Goal: Task Accomplishment & Management: Manage account settings

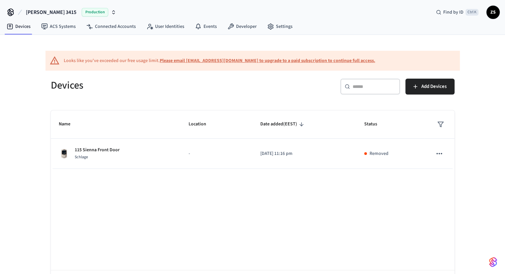
click at [48, 12] on span "[PERSON_NAME] 3415" at bounding box center [51, 12] width 51 height 8
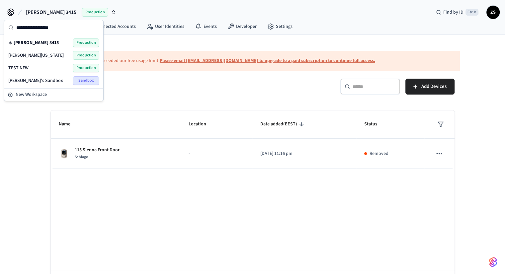
click at [24, 56] on span "[PERSON_NAME][US_STATE]" at bounding box center [35, 55] width 55 height 7
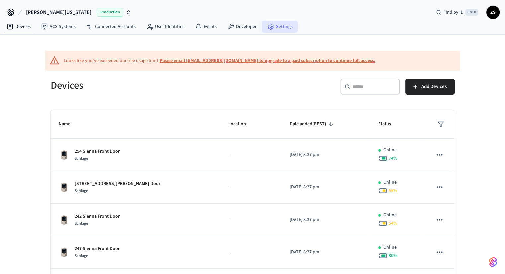
click at [280, 25] on link "Settings" at bounding box center [280, 27] width 36 height 12
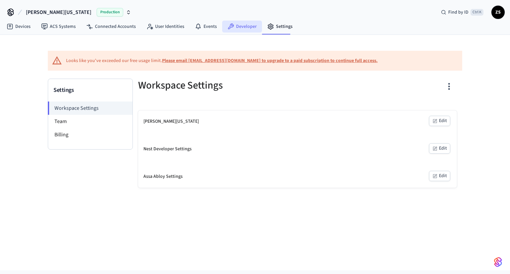
click at [238, 27] on link "Developer" at bounding box center [242, 27] width 40 height 12
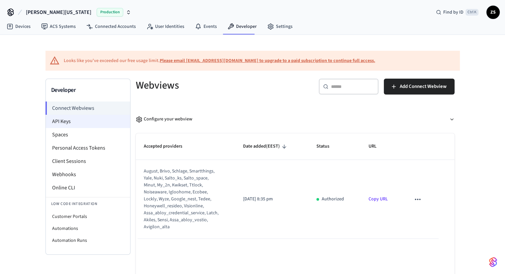
click at [66, 117] on li "API Keys" at bounding box center [88, 121] width 84 height 13
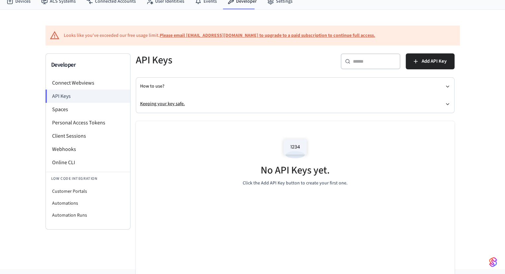
scroll to position [56, 0]
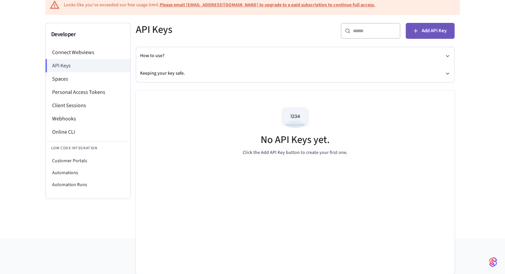
click at [426, 27] on span "Add API Key" at bounding box center [434, 31] width 25 height 9
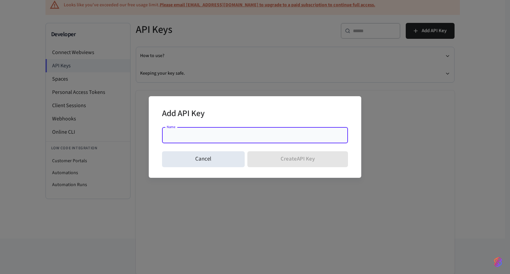
click at [196, 136] on input "Name" at bounding box center [255, 135] width 178 height 7
click at [185, 136] on input "Name" at bounding box center [255, 135] width 178 height 7
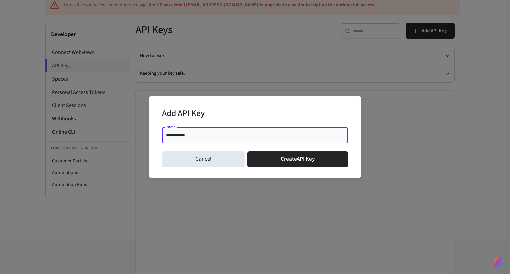
type input "**********"
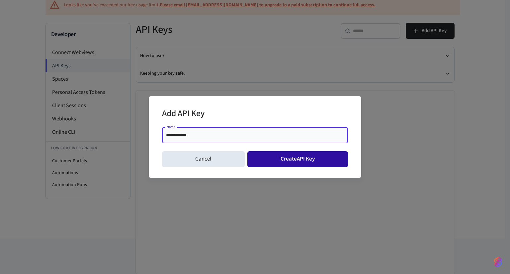
click at [267, 160] on button "Create API Key" at bounding box center [298, 160] width 101 height 16
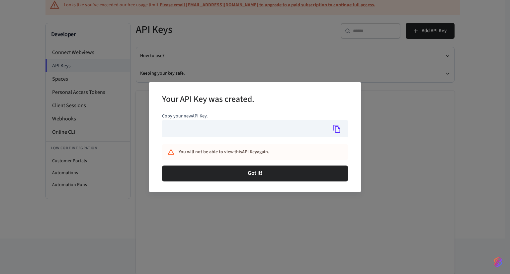
type input "**********"
click at [337, 131] on icon "Copy" at bounding box center [337, 129] width 9 height 9
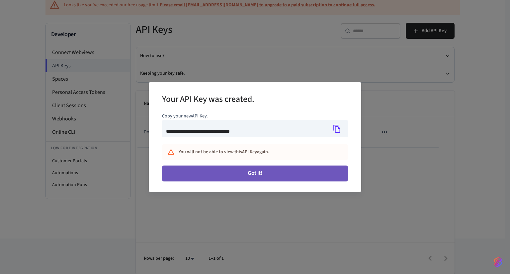
click at [247, 174] on button "Got it!" at bounding box center [255, 174] width 186 height 16
